Goal: Transaction & Acquisition: Obtain resource

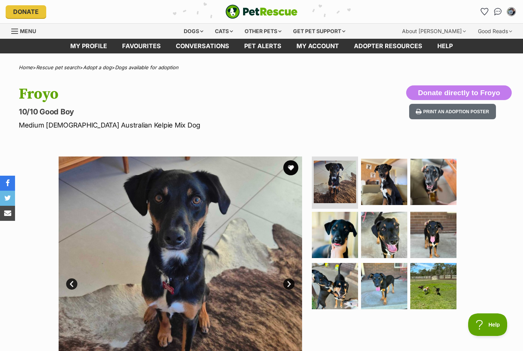
click at [190, 116] on hgroup "Froyo 10/10 Good Boy Medium [DEMOGRAPHIC_DATA] Australian Kelpie Mix Dog" at bounding box center [169, 107] width 300 height 45
click at [29, 30] on span "Menu" at bounding box center [28, 31] width 16 height 6
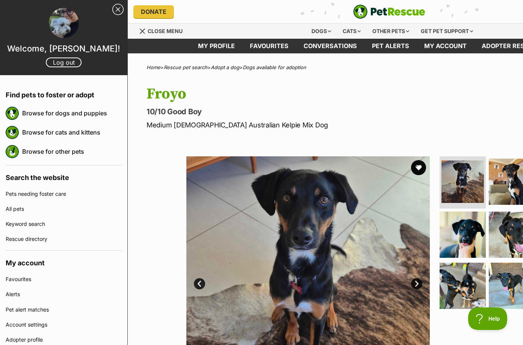
drag, startPoint x: 0, startPoint y: 0, endPoint x: 230, endPoint y: 94, distance: 248.9
click at [230, 94] on h1 "Froyo" at bounding box center [297, 93] width 300 height 17
click at [395, 13] on img "PetRescue" at bounding box center [389, 12] width 72 height 14
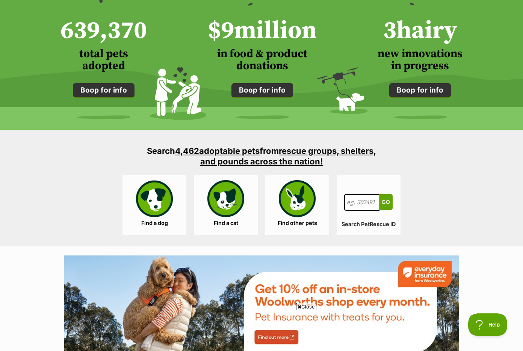
click at [168, 206] on link "Find a dog" at bounding box center [155, 205] width 64 height 60
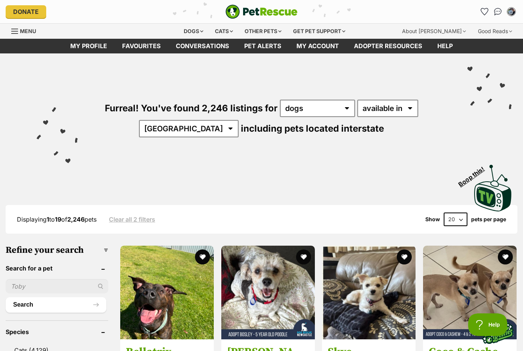
drag, startPoint x: 0, startPoint y: 0, endPoint x: 41, endPoint y: 295, distance: 297.9
click at [41, 293] on input "text" at bounding box center [57, 286] width 103 height 14
type input "chelsea"
click at [44, 312] on button "Search" at bounding box center [56, 304] width 101 height 15
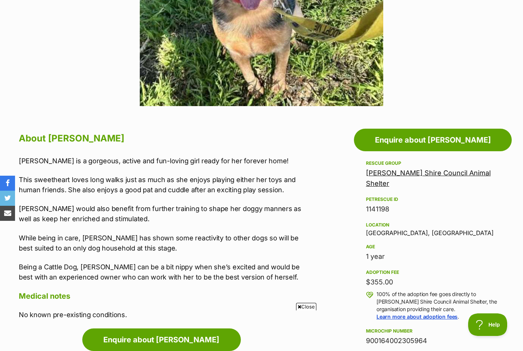
click at [84, 163] on p "Chelsea is a gorgeous, active and fun-loving girl ready for her forever home!" at bounding box center [165, 161] width 293 height 10
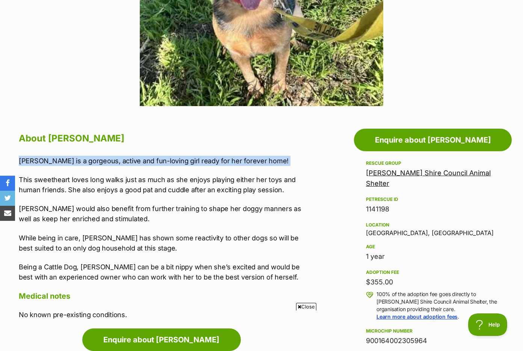
click at [84, 163] on p "Chelsea is a gorgeous, active and fun-loving girl ready for her forever home!" at bounding box center [165, 161] width 293 height 10
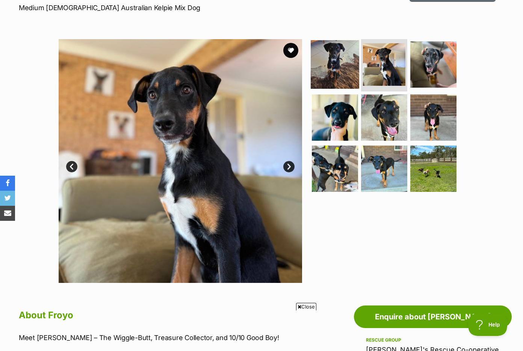
scroll to position [53, 0]
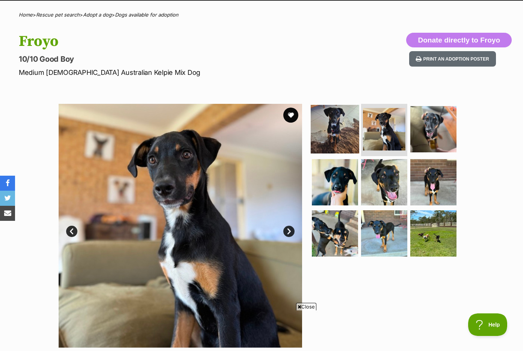
click at [332, 120] on img at bounding box center [335, 128] width 48 height 48
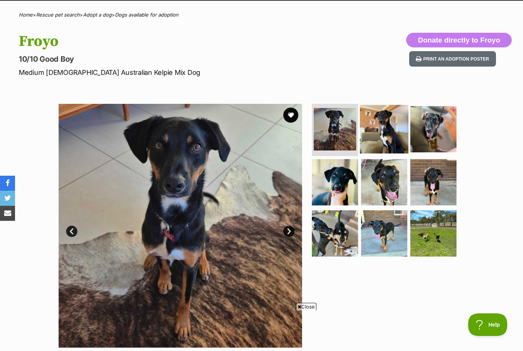
click at [376, 129] on img at bounding box center [384, 128] width 48 height 48
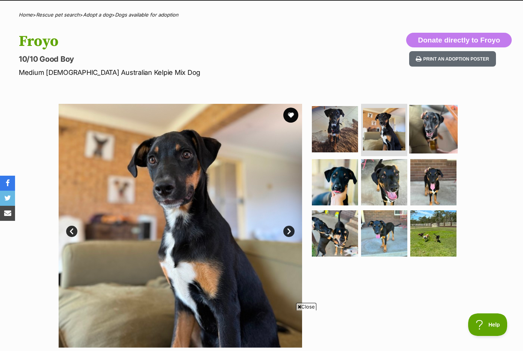
click at [426, 133] on img at bounding box center [433, 128] width 48 height 48
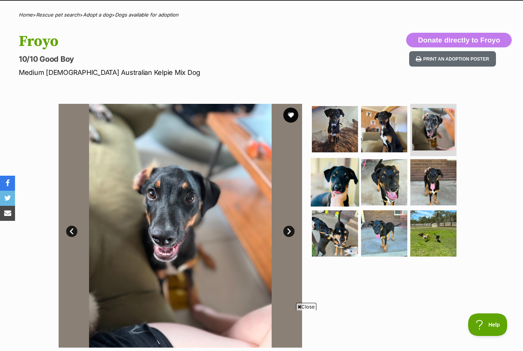
click at [350, 184] on img at bounding box center [335, 182] width 48 height 48
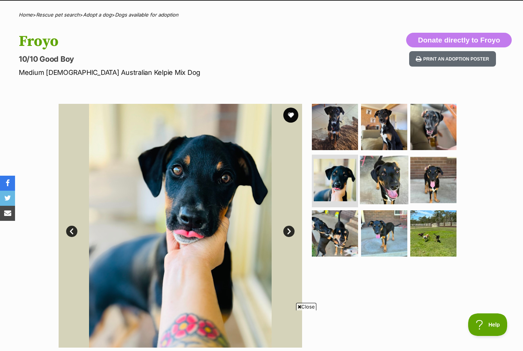
click at [380, 184] on img at bounding box center [384, 180] width 48 height 48
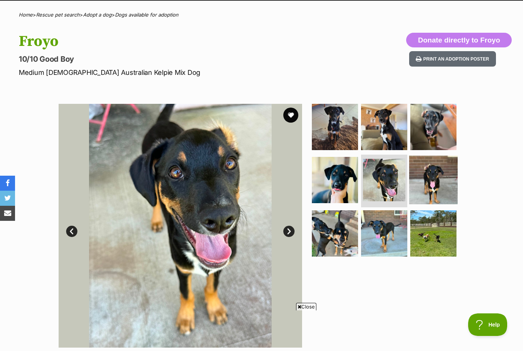
click at [420, 184] on img at bounding box center [433, 180] width 48 height 48
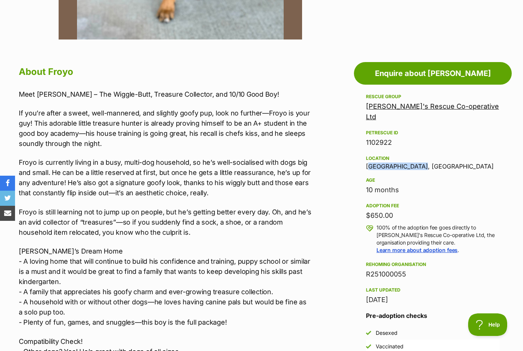
scroll to position [0, 0]
